Goal: Task Accomplishment & Management: Complete application form

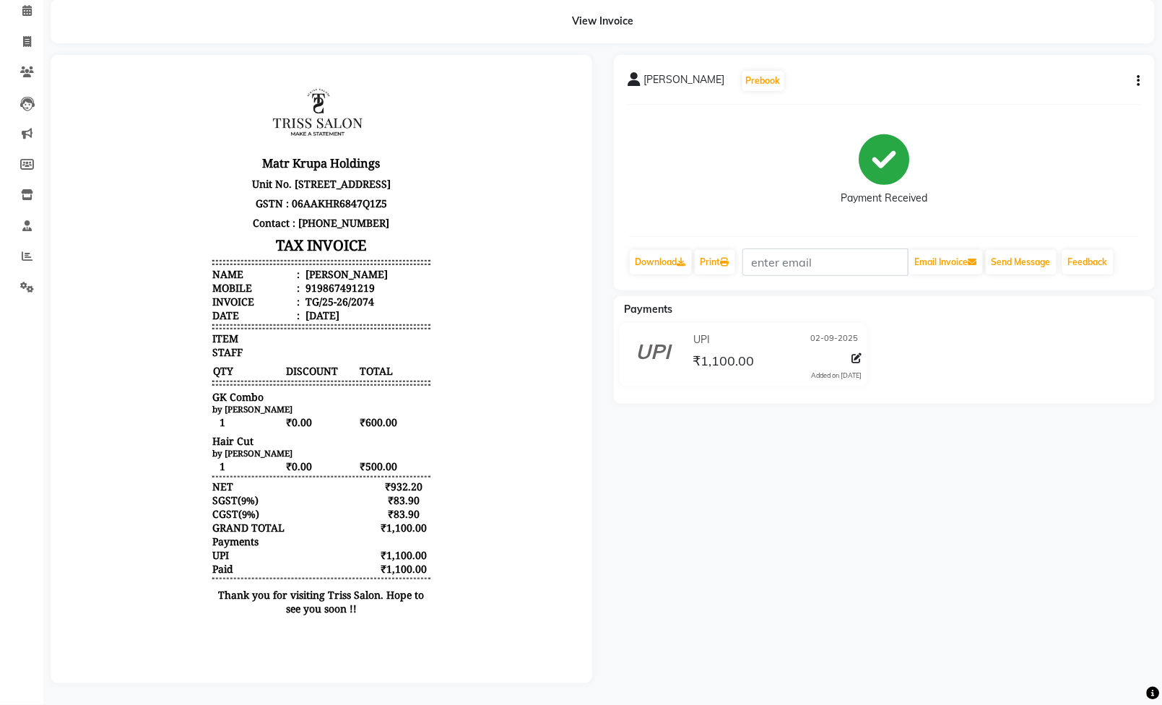
scroll to position [12, 0]
click at [24, 36] on icon at bounding box center [27, 41] width 8 height 11
select select "service"
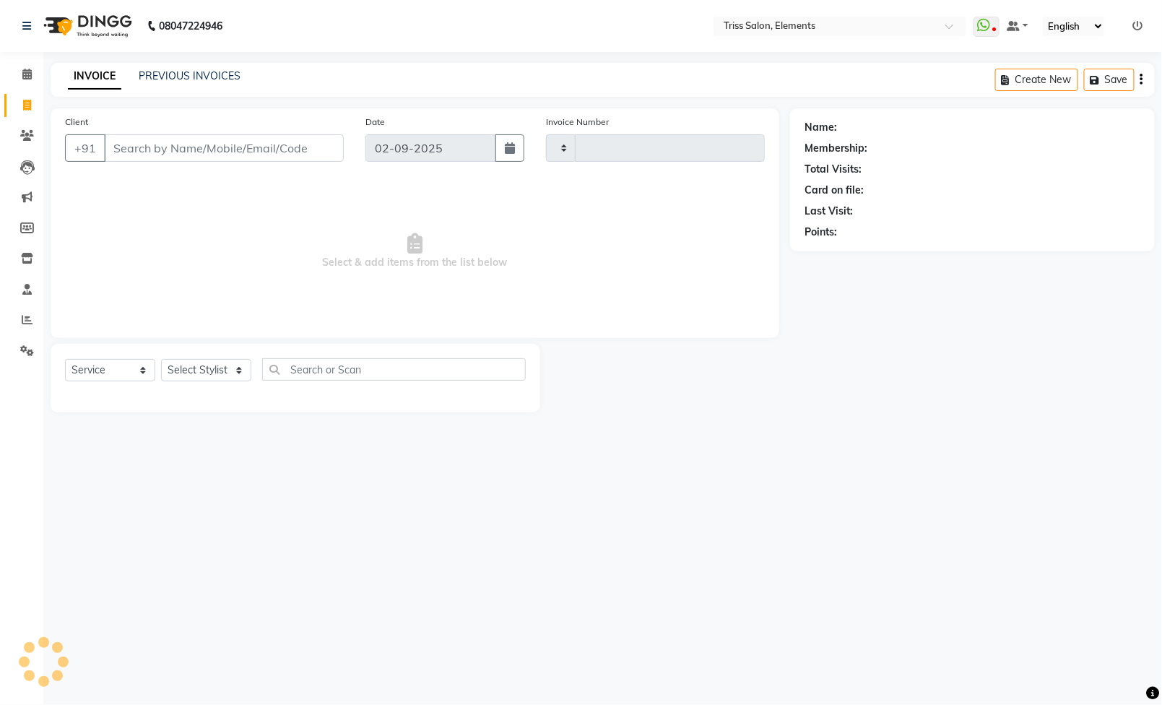
type input "2075"
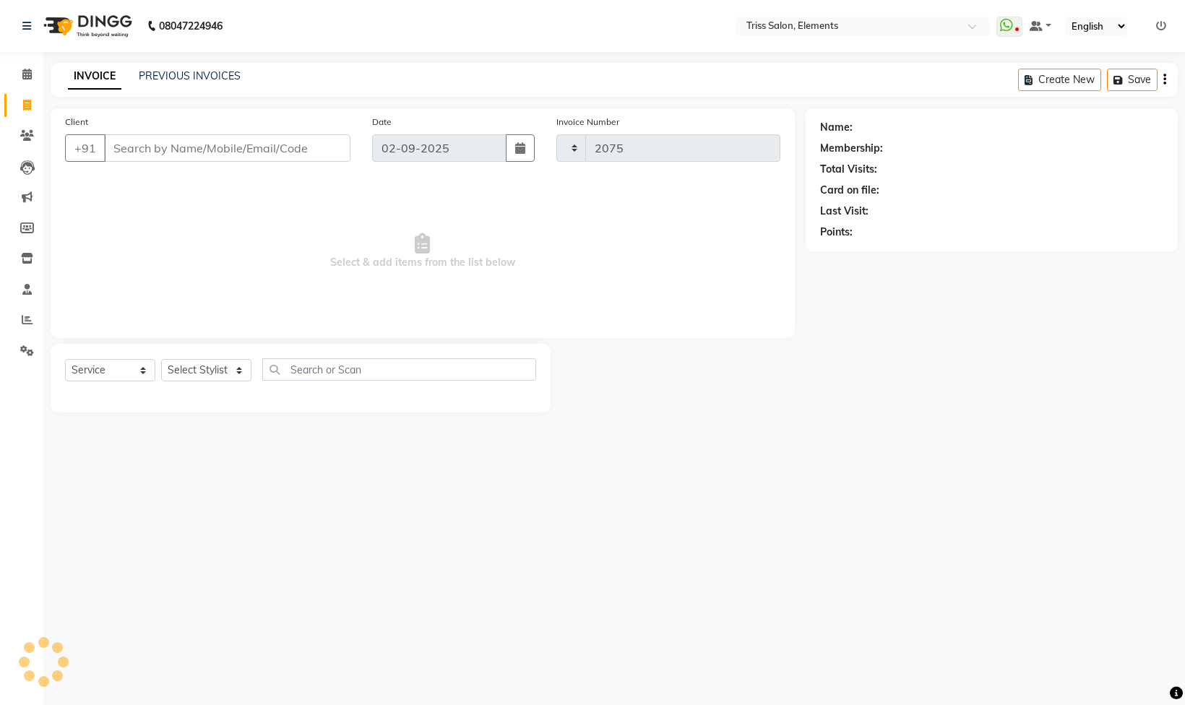
select select "4303"
click at [295, 148] on input "Client" at bounding box center [227, 147] width 246 height 27
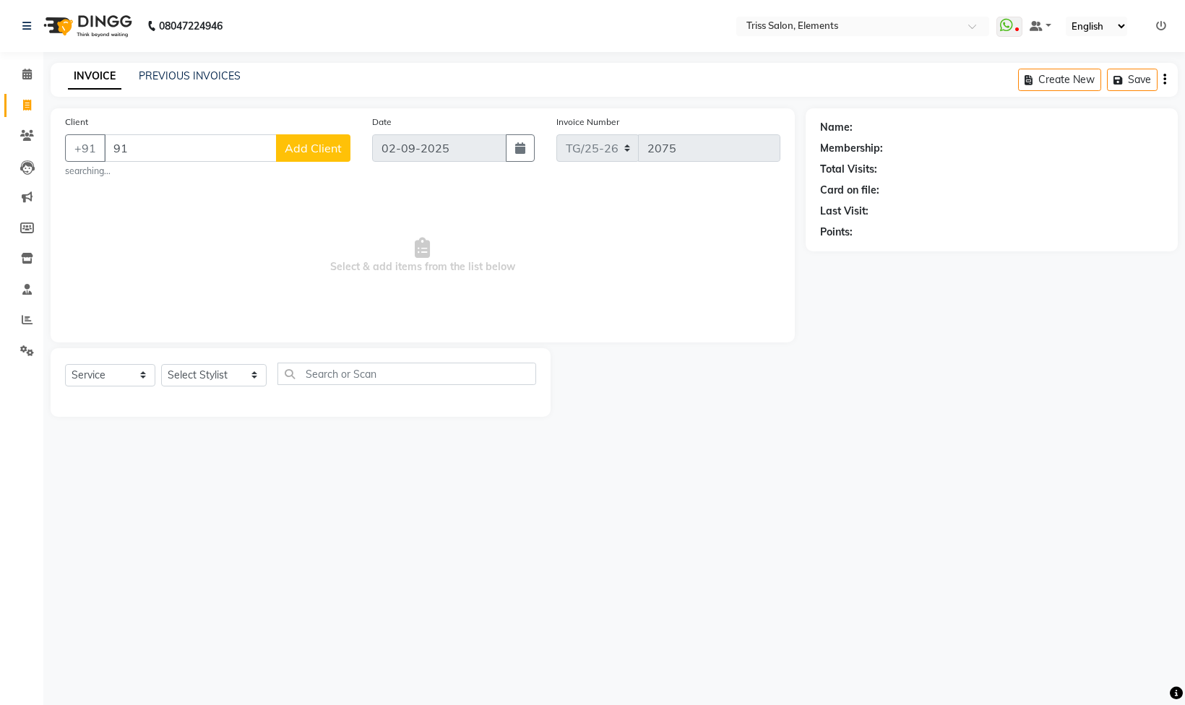
type input "9"
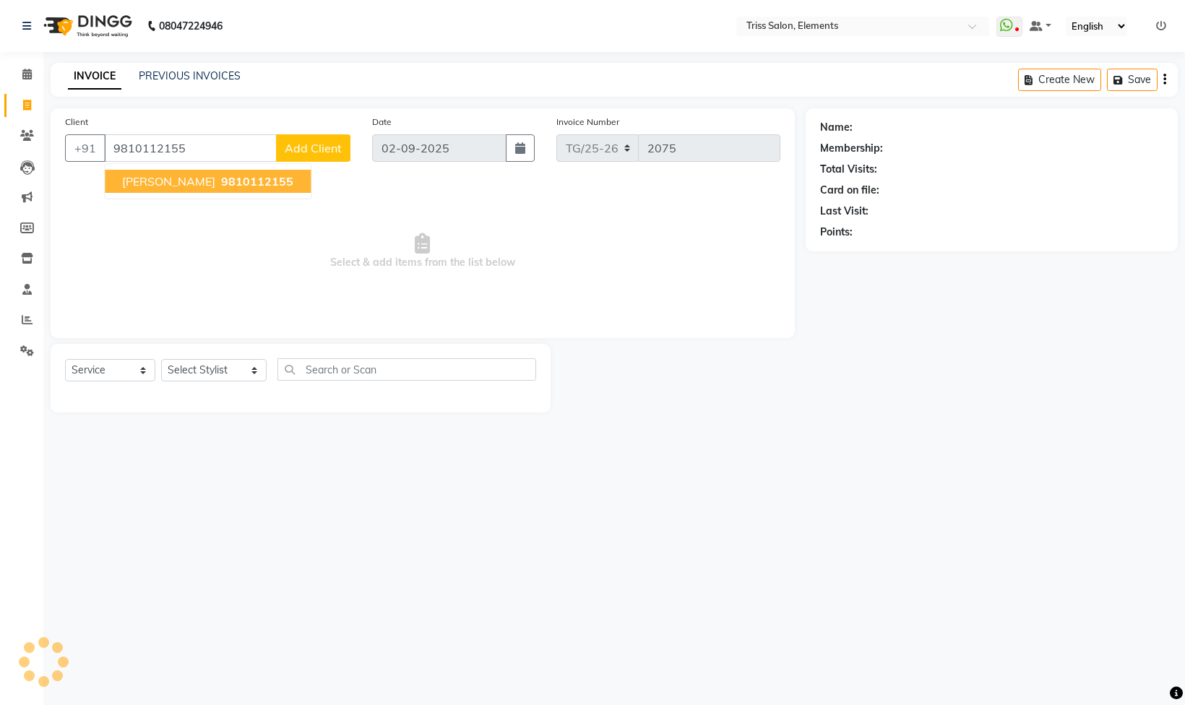
type input "9810112155"
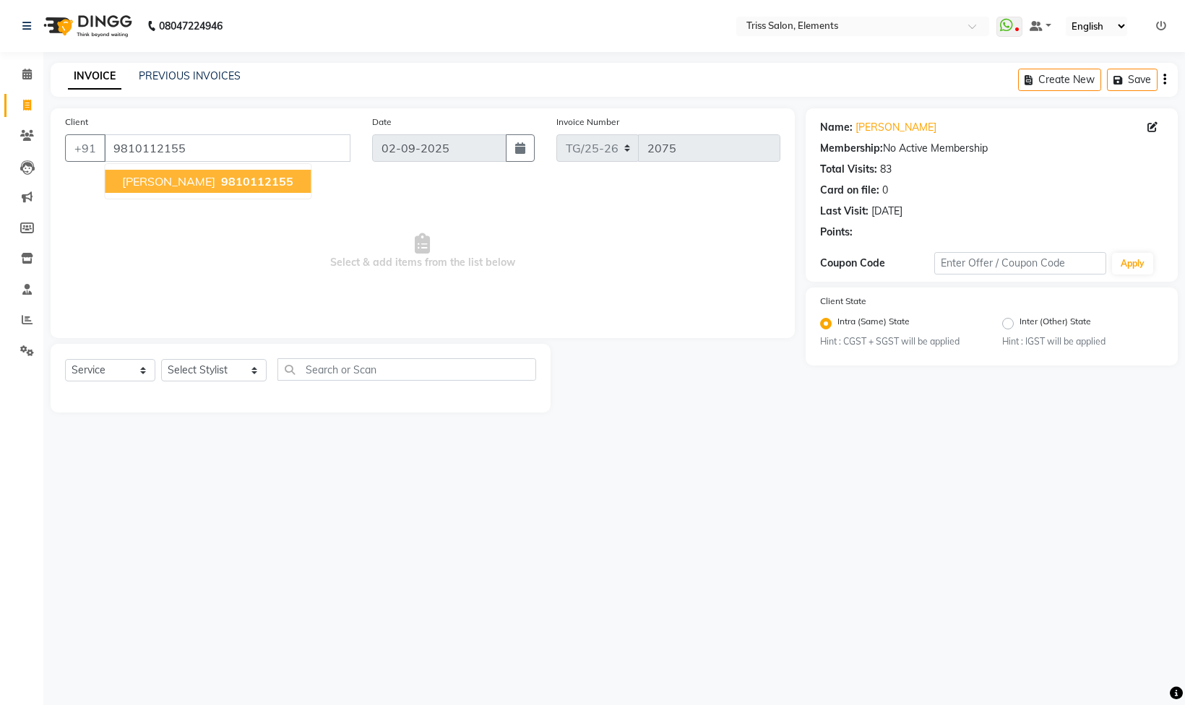
click at [221, 183] on span "9810112155" at bounding box center [257, 181] width 72 height 14
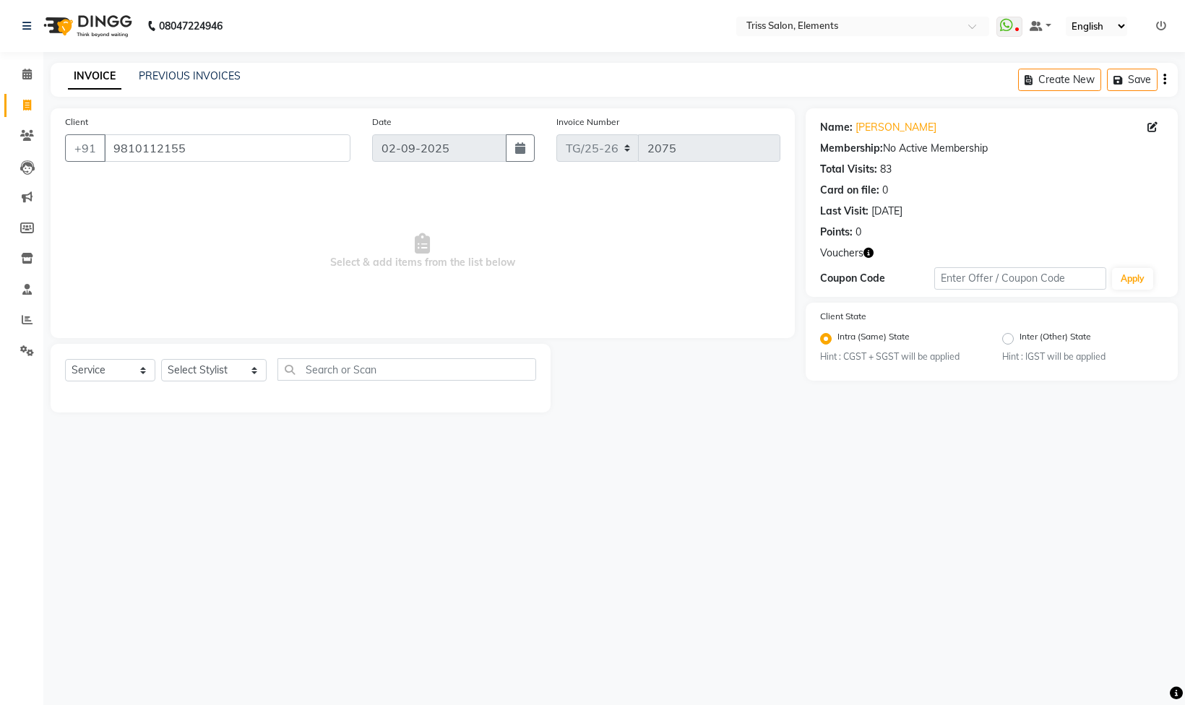
click at [867, 256] on icon "button" at bounding box center [868, 253] width 10 height 10
click at [231, 381] on select "Select Stylist [PERSON_NAME] Md. [PERSON_NAME] ([PERSON_NAME]) [PERSON_NAME] [P…" at bounding box center [213, 370] width 105 height 22
click at [161, 361] on select "Select Stylist [PERSON_NAME] Md. [PERSON_NAME] ([PERSON_NAME]) [PERSON_NAME] [P…" at bounding box center [213, 370] width 105 height 22
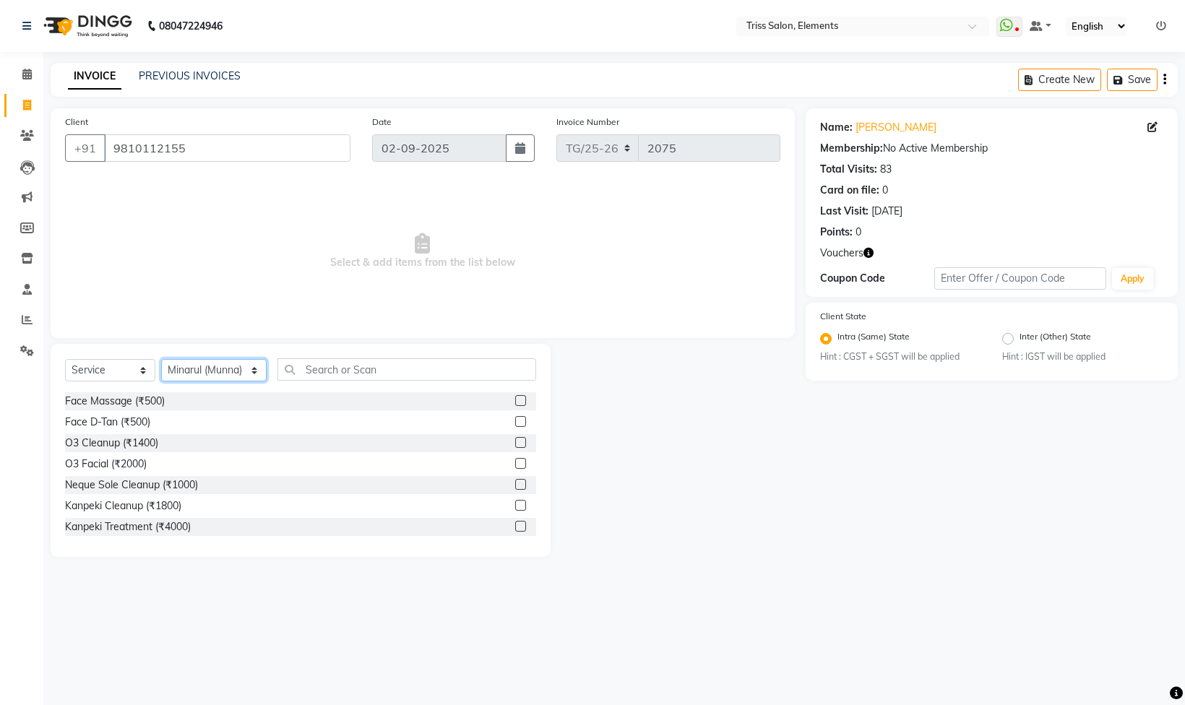
click at [216, 366] on select "Select Stylist [PERSON_NAME] Md. [PERSON_NAME] ([PERSON_NAME]) [PERSON_NAME] [P…" at bounding box center [213, 370] width 105 height 22
select select "87278"
click at [161, 361] on select "Select Stylist [PERSON_NAME] Md. [PERSON_NAME] ([PERSON_NAME]) [PERSON_NAME] [P…" at bounding box center [213, 370] width 105 height 22
click at [335, 366] on input "text" at bounding box center [406, 369] width 259 height 22
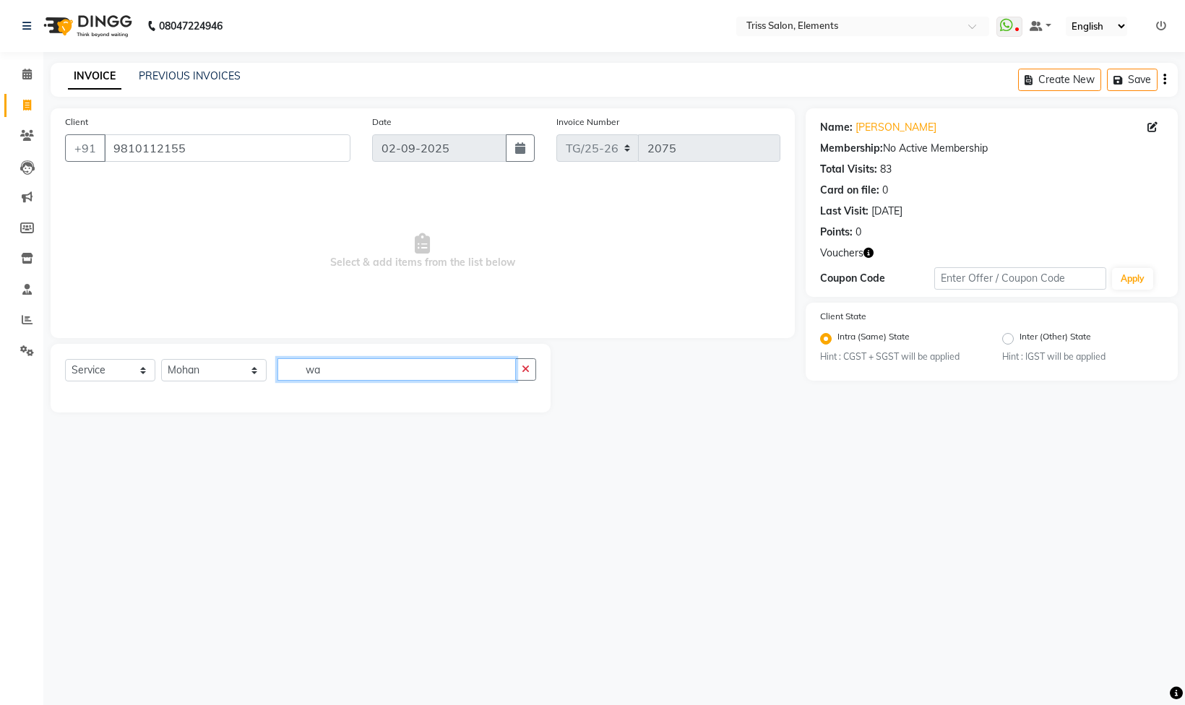
type input "w"
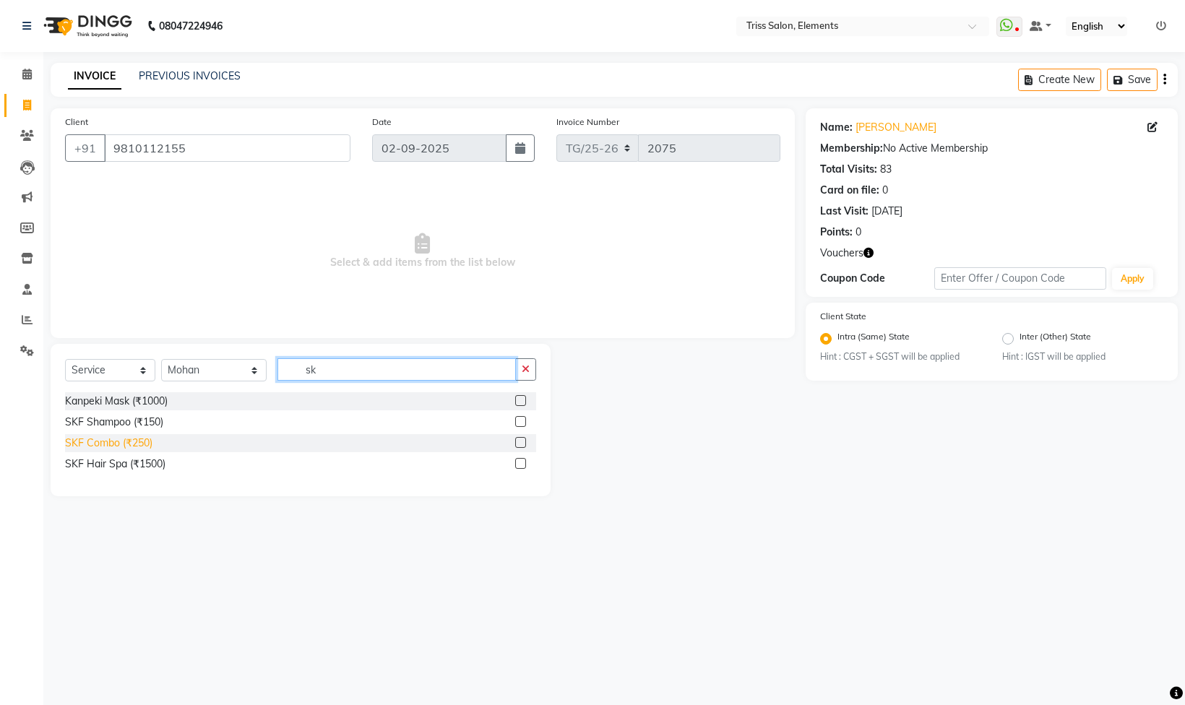
type input "sk"
click at [141, 438] on div "SKF Combo (₹250)" at bounding box center [108, 443] width 87 height 15
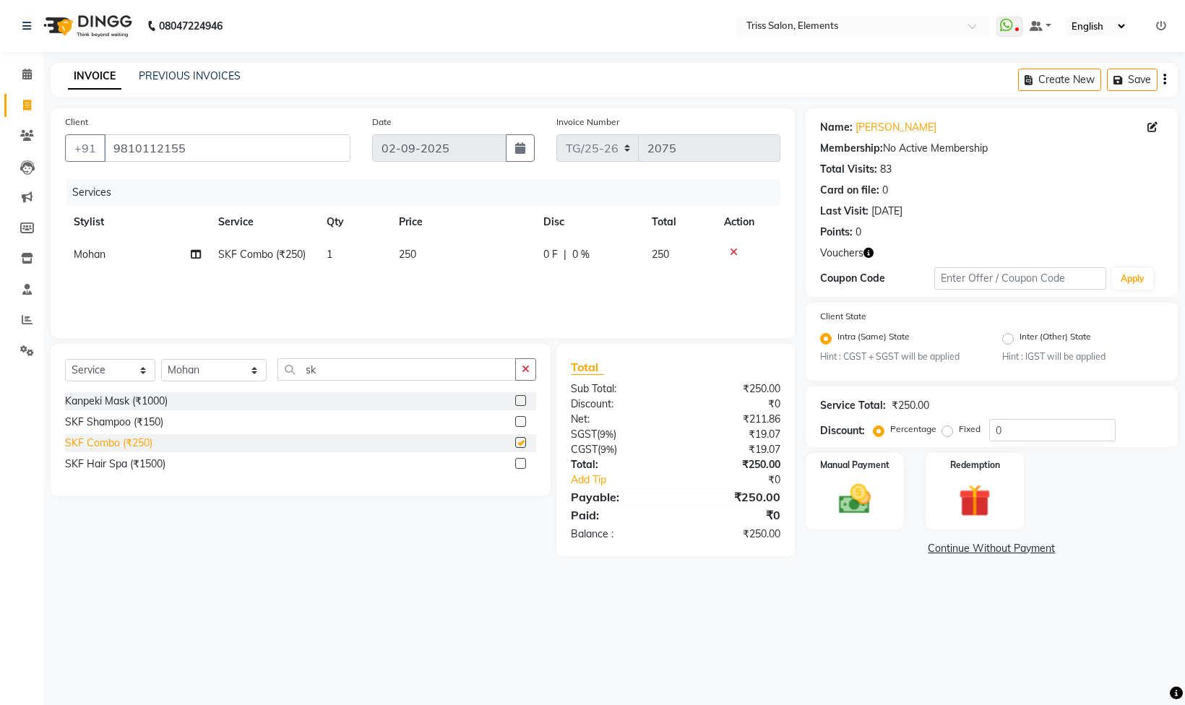
checkbox input "false"
click at [413, 251] on span "250" at bounding box center [407, 254] width 17 height 13
select select "87278"
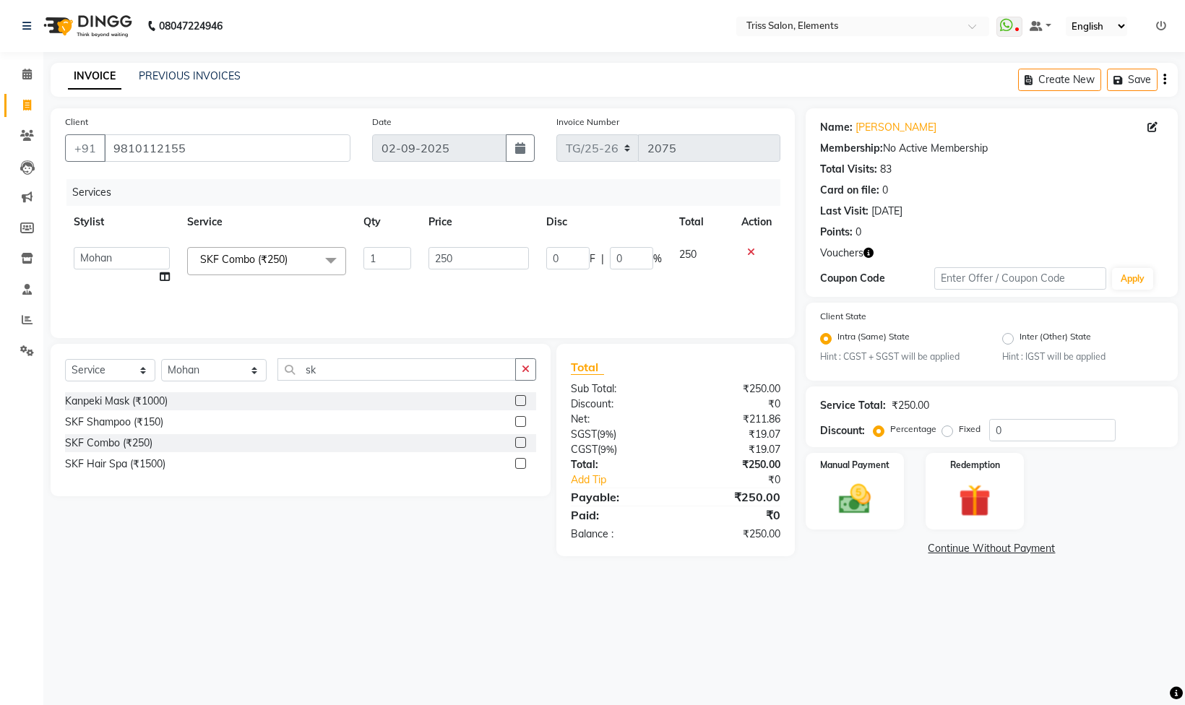
click at [420, 266] on td "250" at bounding box center [479, 265] width 118 height 55
click at [451, 264] on input "250" at bounding box center [478, 258] width 100 height 22
type input "2"
type input "350"
click at [448, 296] on div "Services Stylist Service Qty Price Disc Total Action [PERSON_NAME] Md. [PERSON_…" at bounding box center [422, 251] width 715 height 144
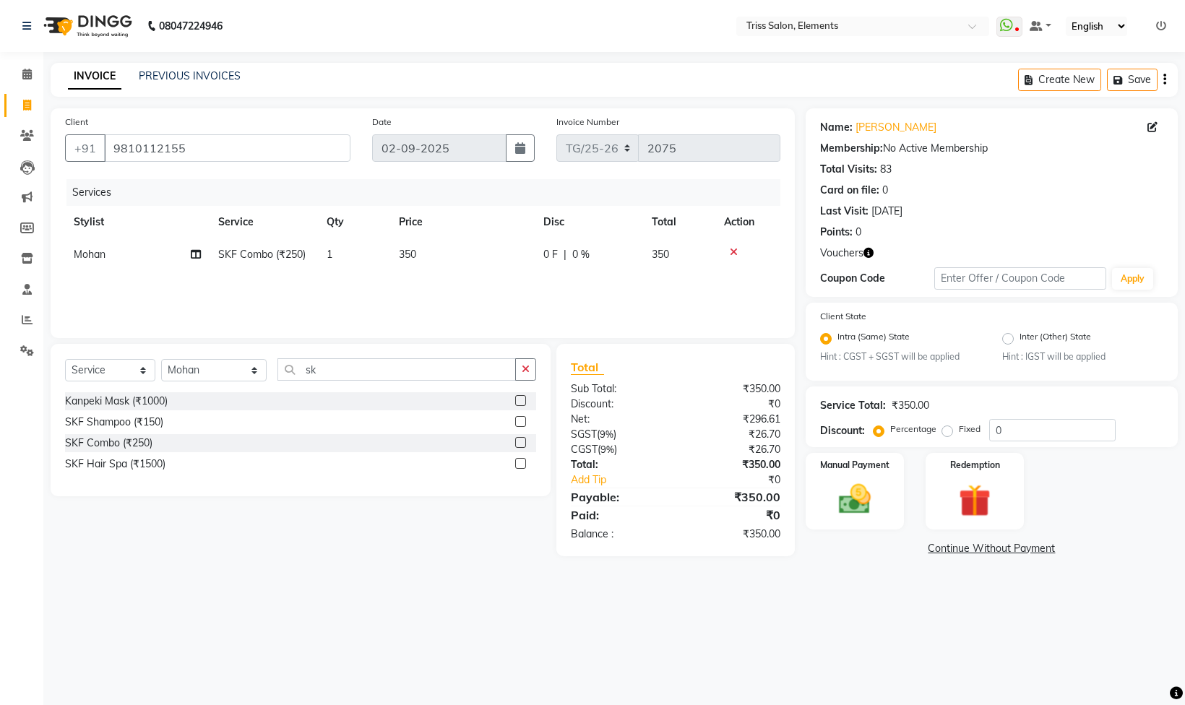
click at [867, 258] on icon "button" at bounding box center [868, 253] width 10 height 10
click at [959, 489] on img at bounding box center [975, 500] width 54 height 41
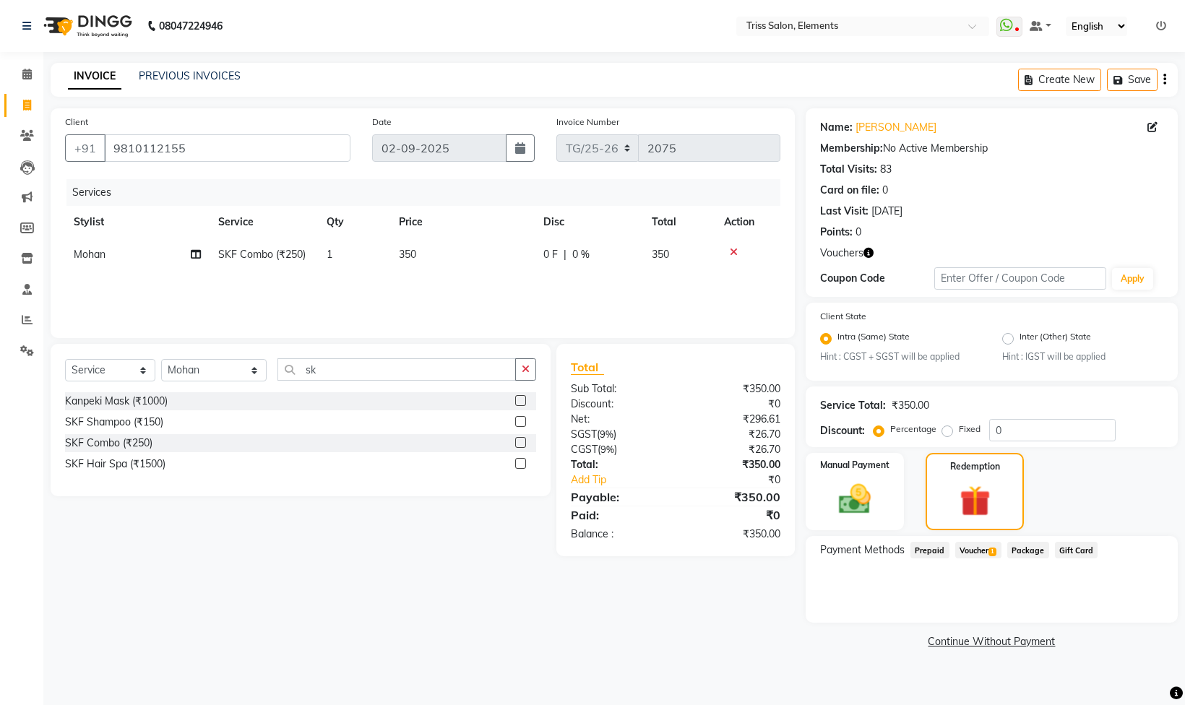
click at [981, 553] on span "Voucher 1" at bounding box center [978, 550] width 46 height 17
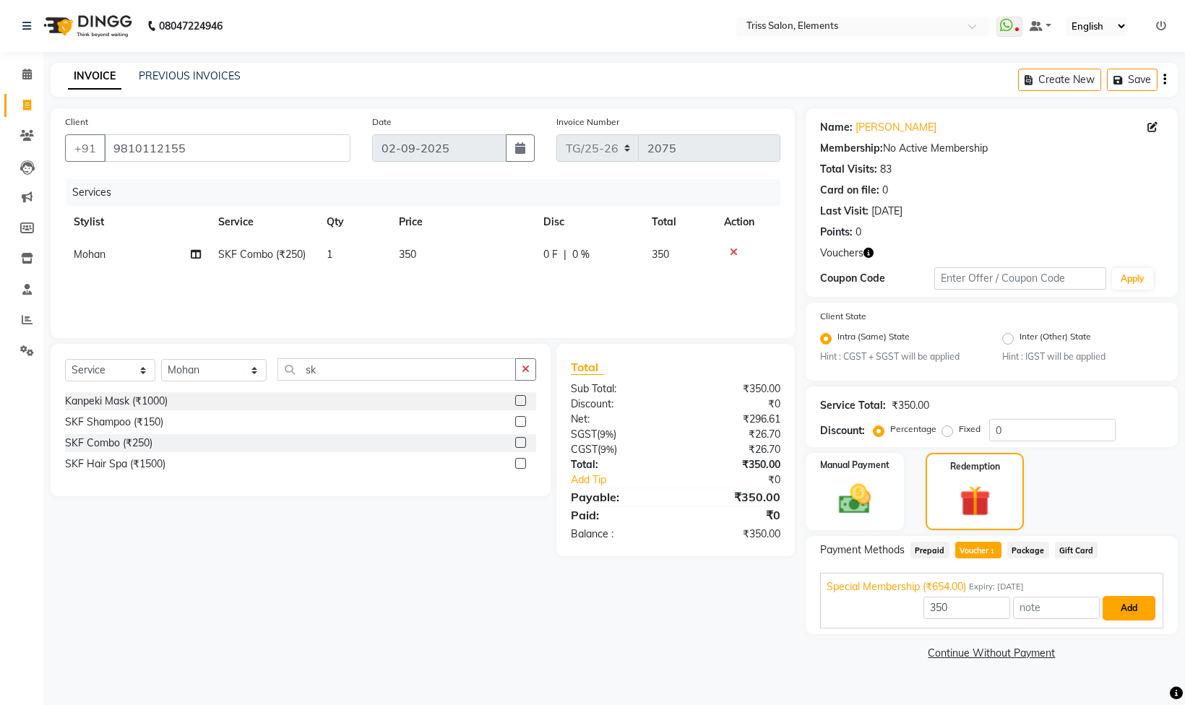
click at [1141, 617] on button "Add" at bounding box center [1128, 608] width 53 height 25
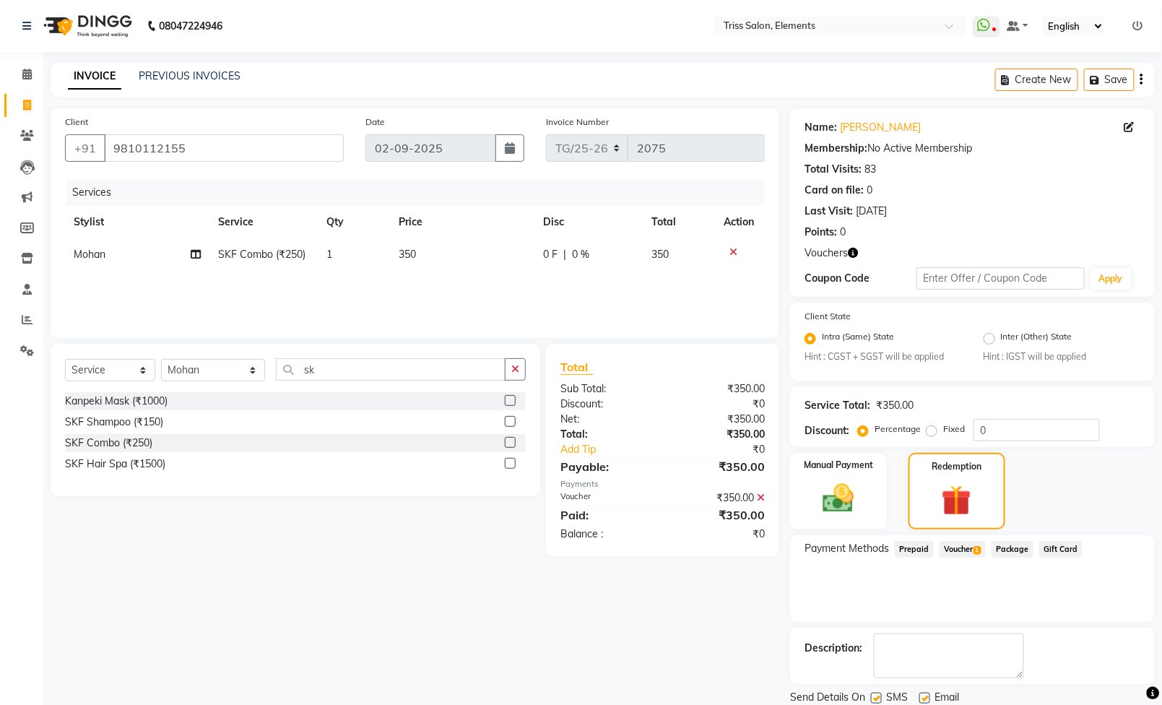
scroll to position [54, 0]
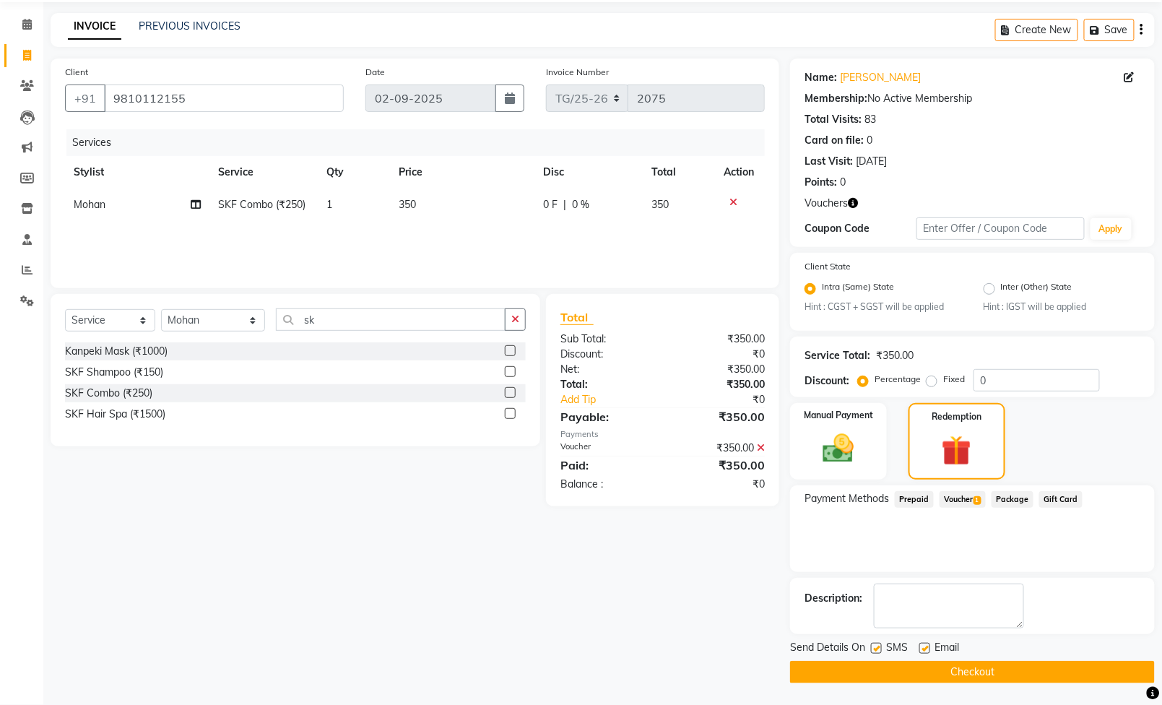
click at [973, 670] on button "Checkout" at bounding box center [972, 672] width 365 height 22
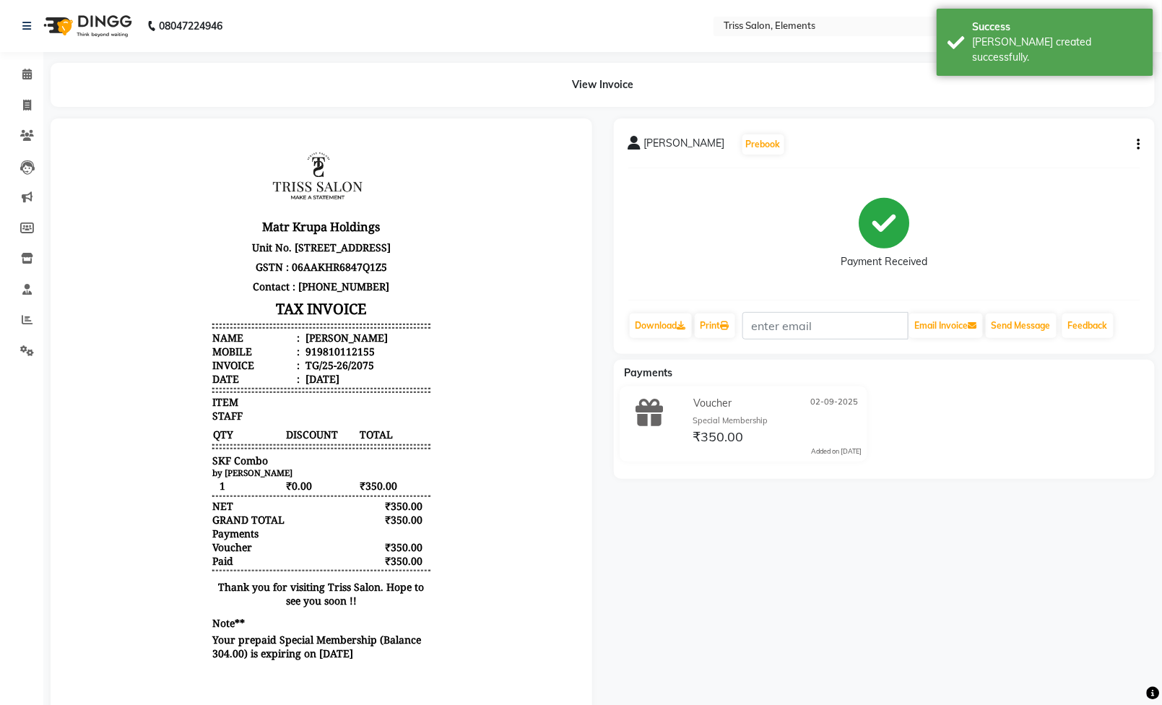
scroll to position [12, 0]
